Goal: Transaction & Acquisition: Purchase product/service

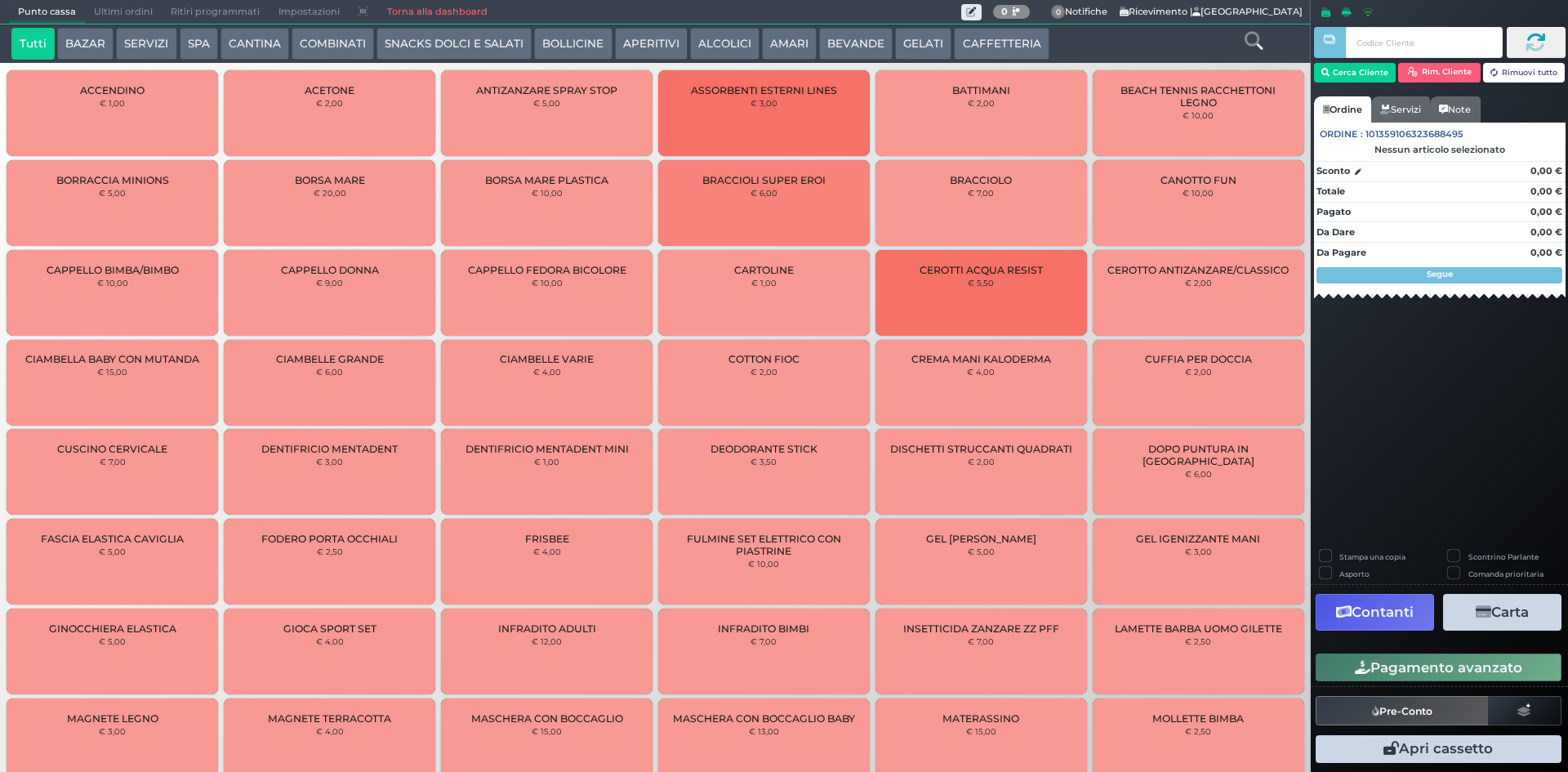
drag, startPoint x: 706, startPoint y: 46, endPoint x: 662, endPoint y: 51, distance: 44.3
click at [706, 46] on button "ALCOLICI" at bounding box center [724, 44] width 69 height 32
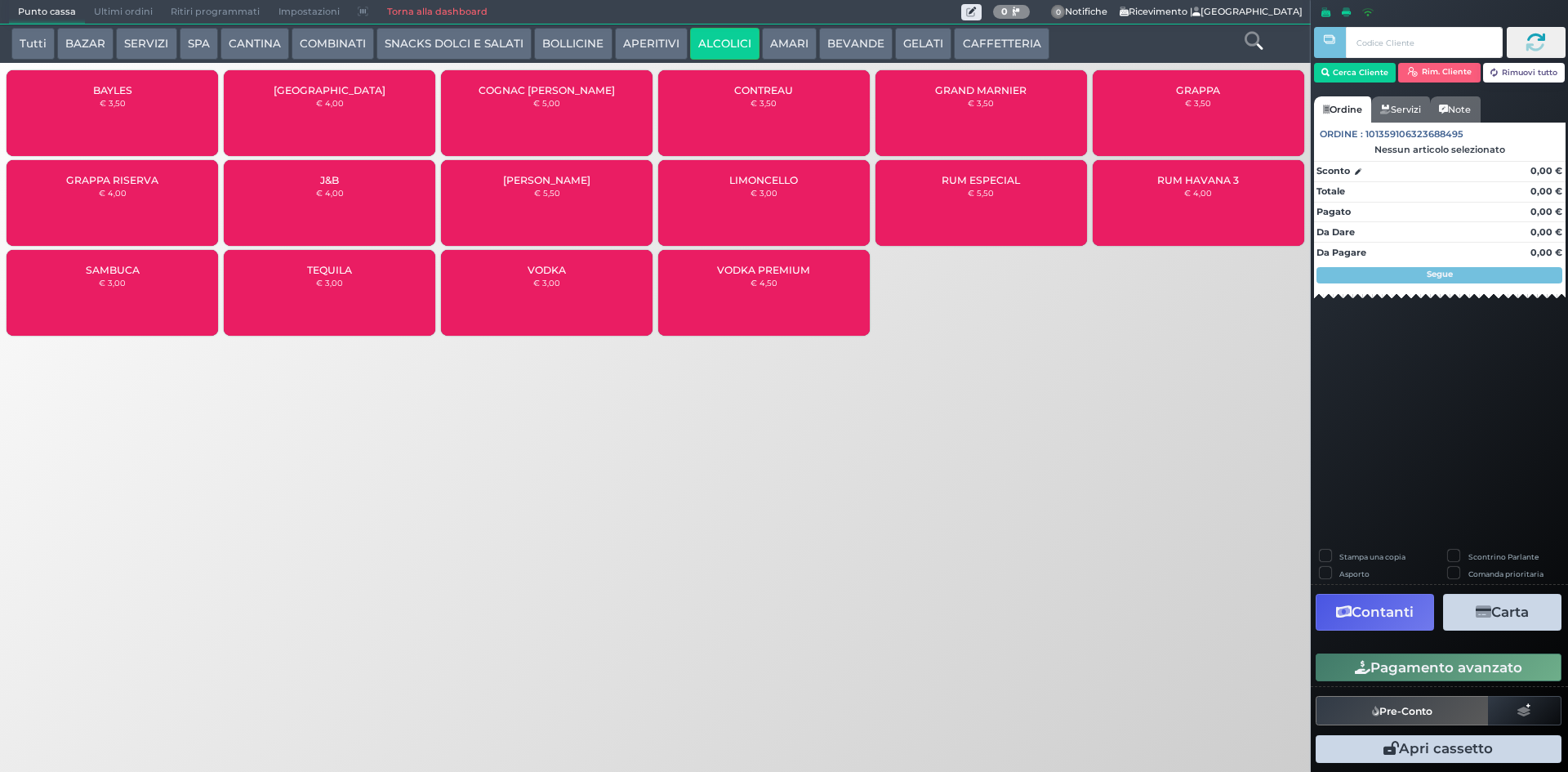
click at [1251, 41] on icon at bounding box center [1253, 40] width 18 height 18
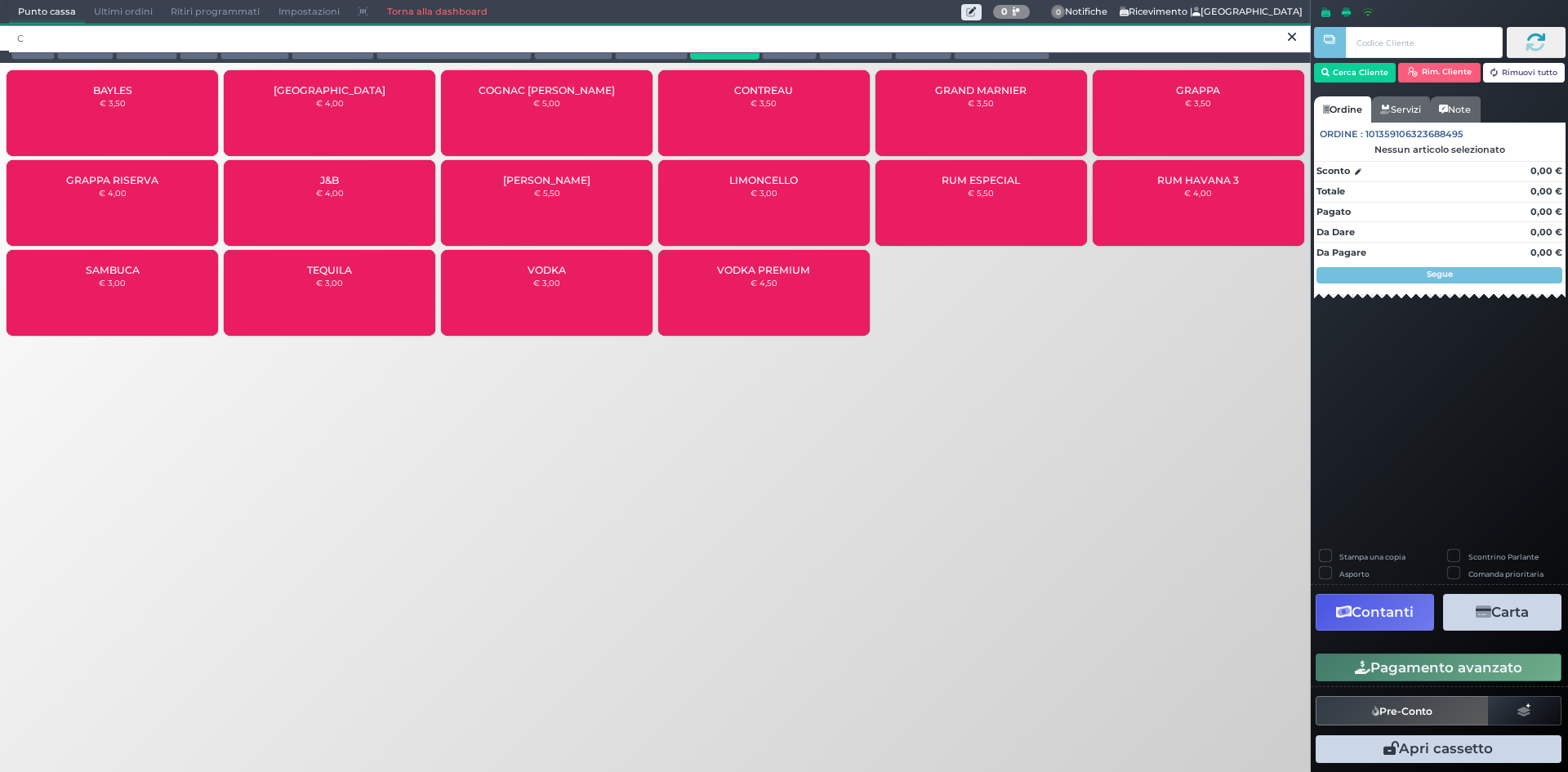
type input "C"
click at [1049, 360] on div "Punto cassa Mappa Ultimi ordini Delivery Ritiri programmati Impostazioni Torna …" at bounding box center [784, 386] width 1568 height 772
click at [1292, 36] on icon at bounding box center [1292, 37] width 9 height 16
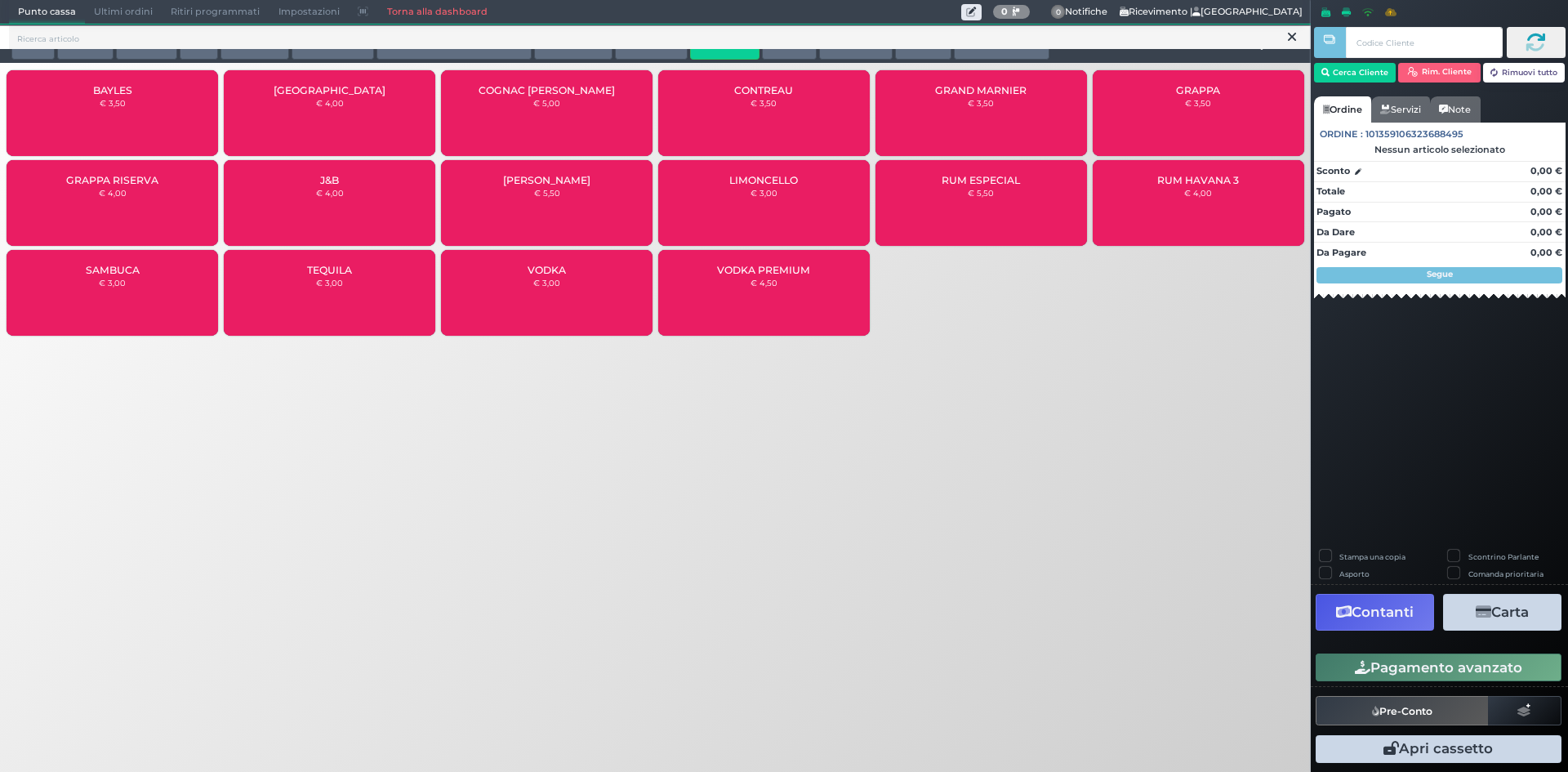
scroll to position [3, 0]
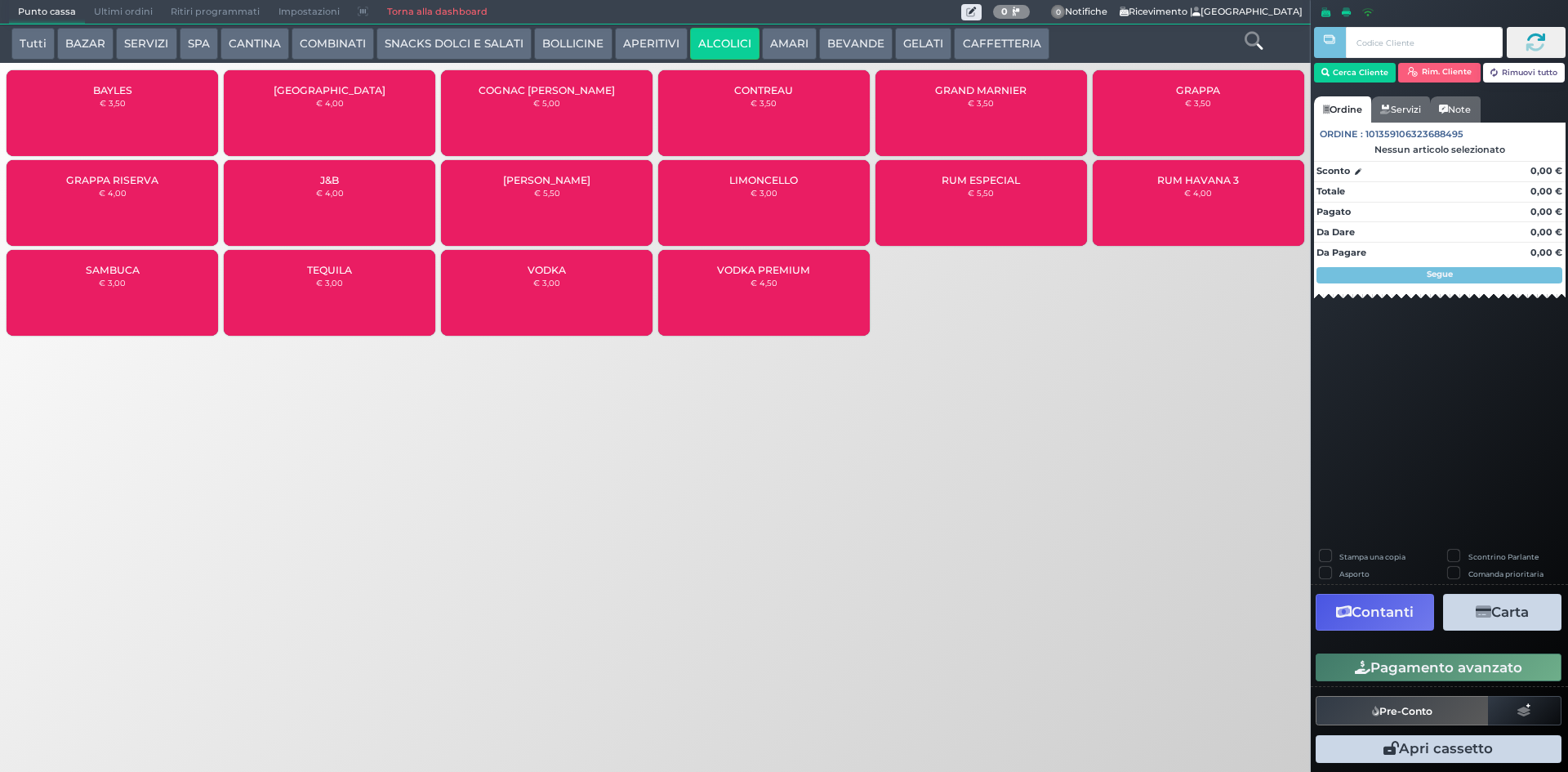
click at [845, 44] on button "BEVANDE" at bounding box center [856, 44] width 73 height 32
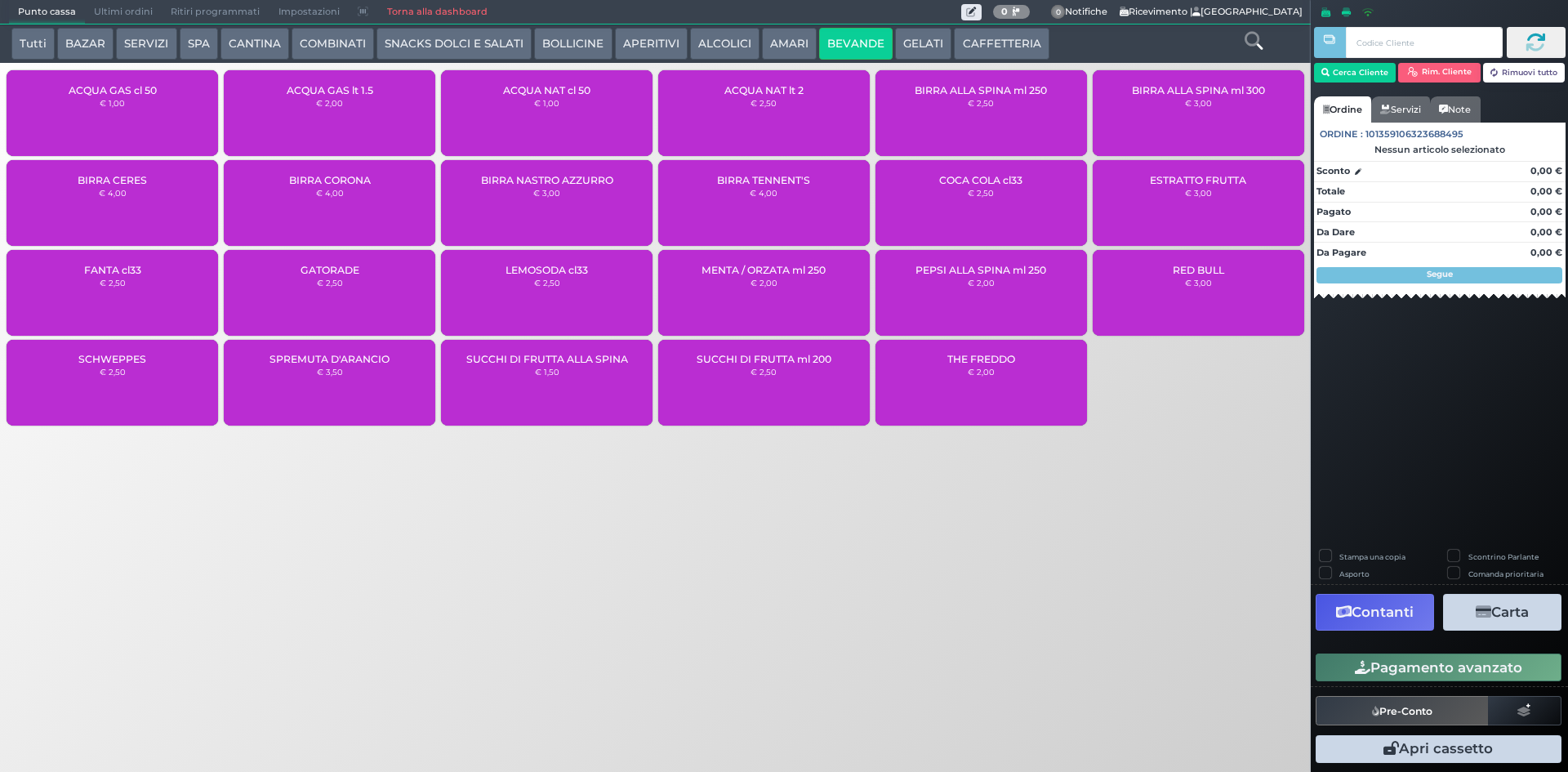
click at [345, 197] on div "BIRRA CORONA € 4,00" at bounding box center [329, 203] width 212 height 86
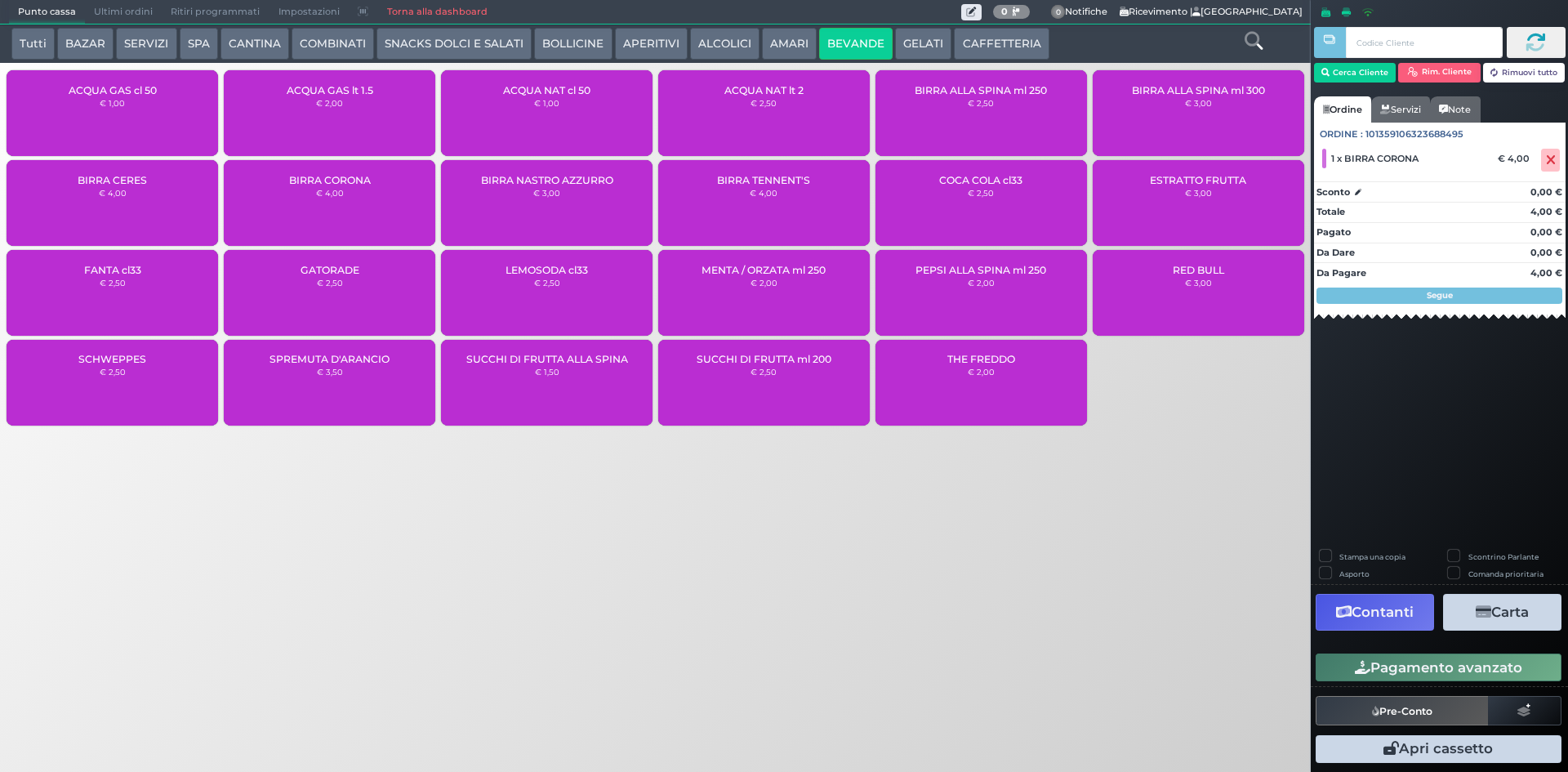
drag, startPoint x: 1413, startPoint y: 671, endPoint x: 1329, endPoint y: 749, distance: 114.6
click at [1414, 671] on button "Pagamento avanzato" at bounding box center [1438, 667] width 246 height 28
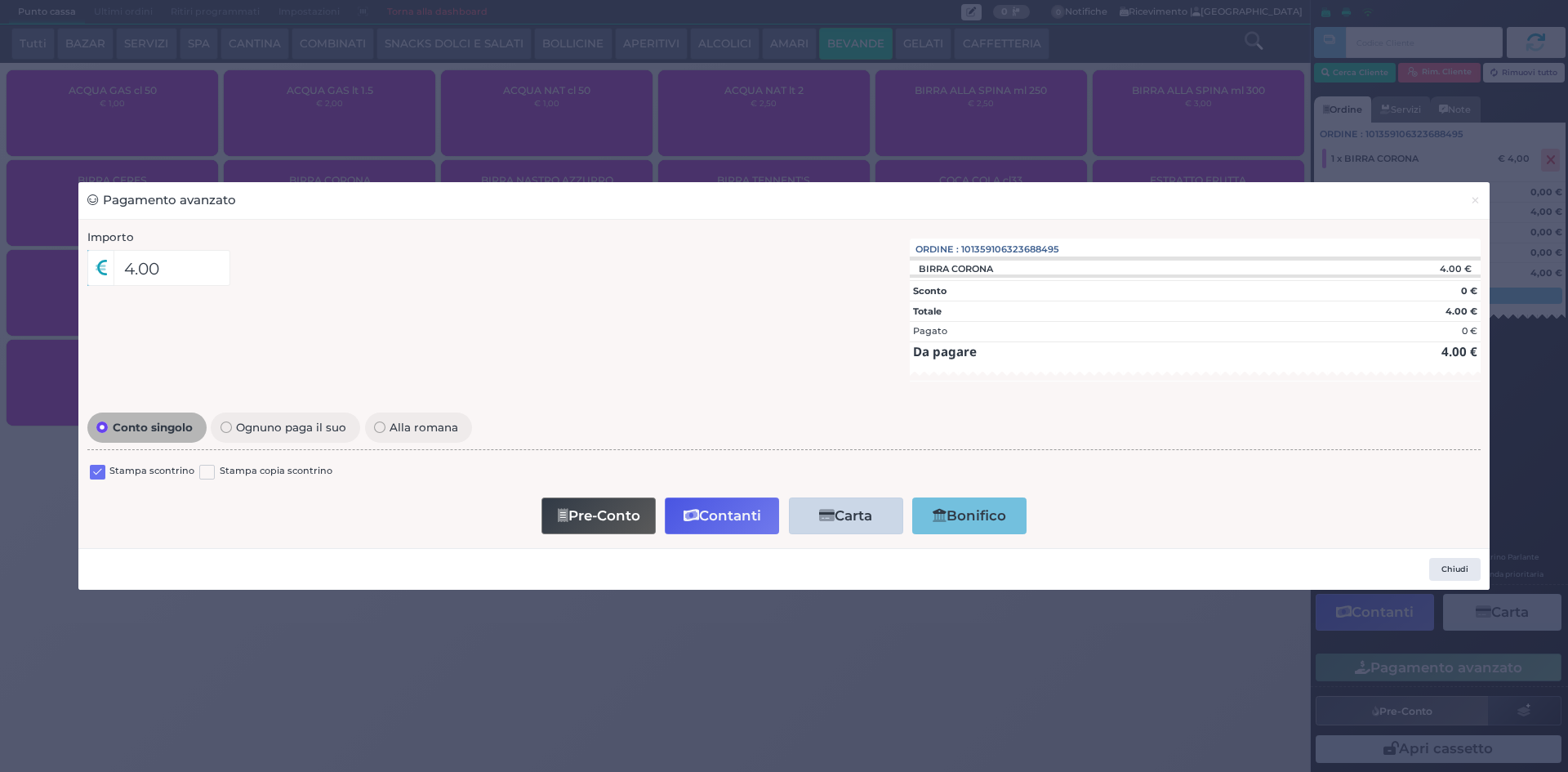
click at [102, 471] on label at bounding box center [97, 473] width 15 height 15
click at [0, 0] on input "checkbox" at bounding box center [0, 0] width 0 height 0
click at [746, 514] on button "Contanti" at bounding box center [722, 515] width 114 height 37
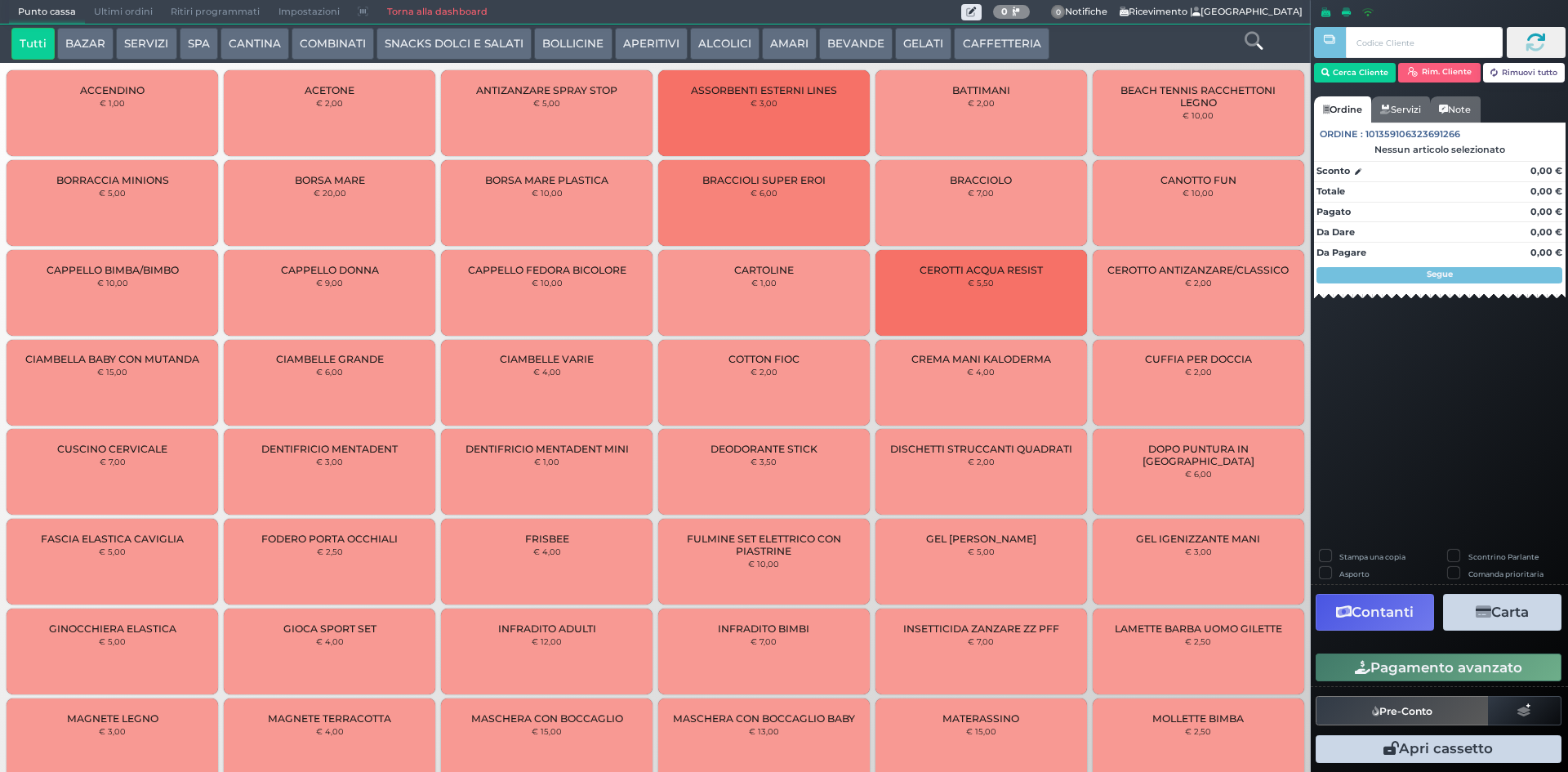
click at [124, 8] on span "Ultimi ordini" at bounding box center [124, 12] width 77 height 23
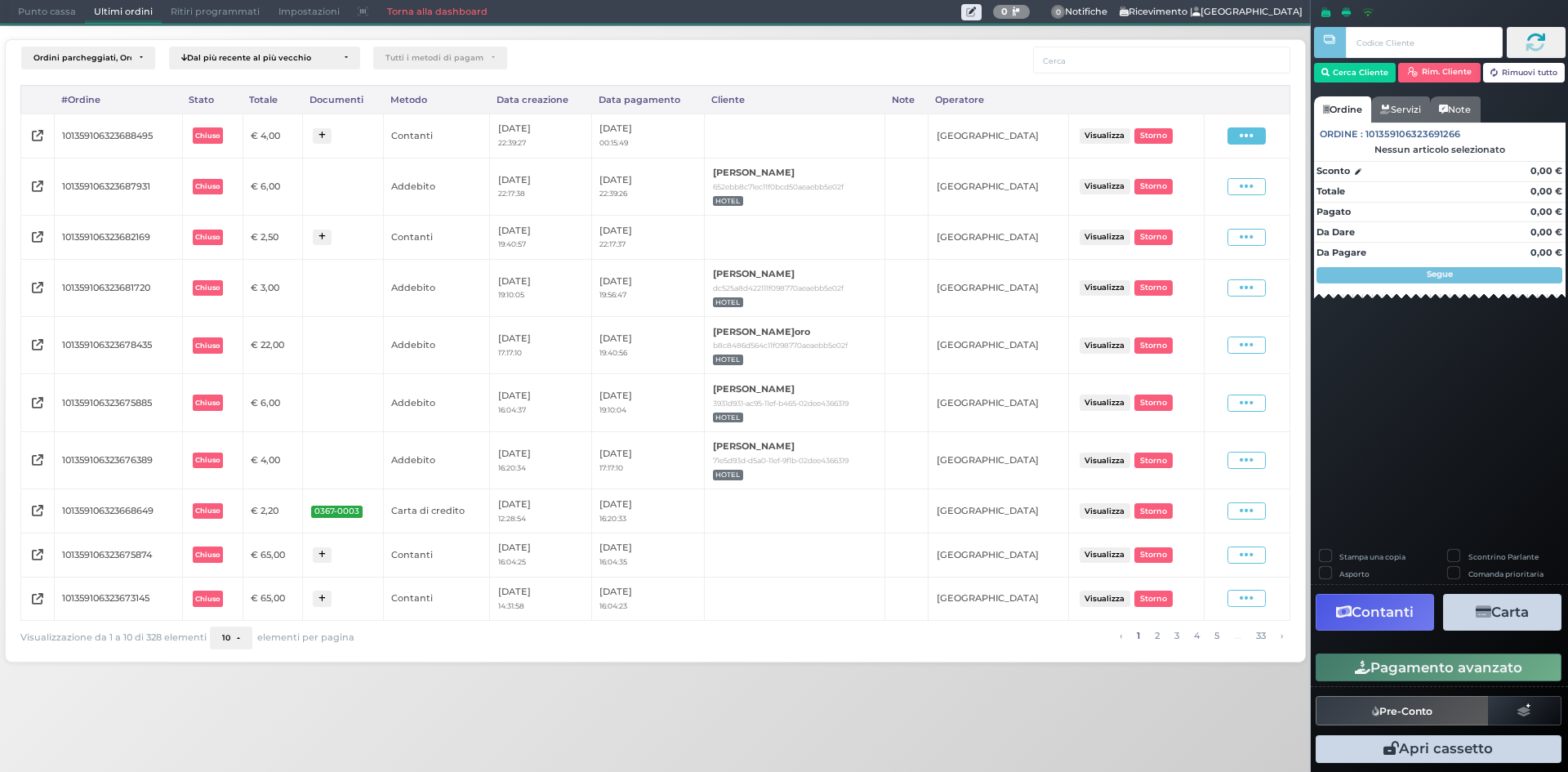
click at [1255, 130] on span at bounding box center [1246, 136] width 38 height 17
click at [1208, 188] on span "Ristampa Pre-Conto" at bounding box center [1209, 183] width 67 height 28
click at [39, 20] on span "Punto cassa" at bounding box center [47, 12] width 76 height 23
